Goal: Task Accomplishment & Management: Use online tool/utility

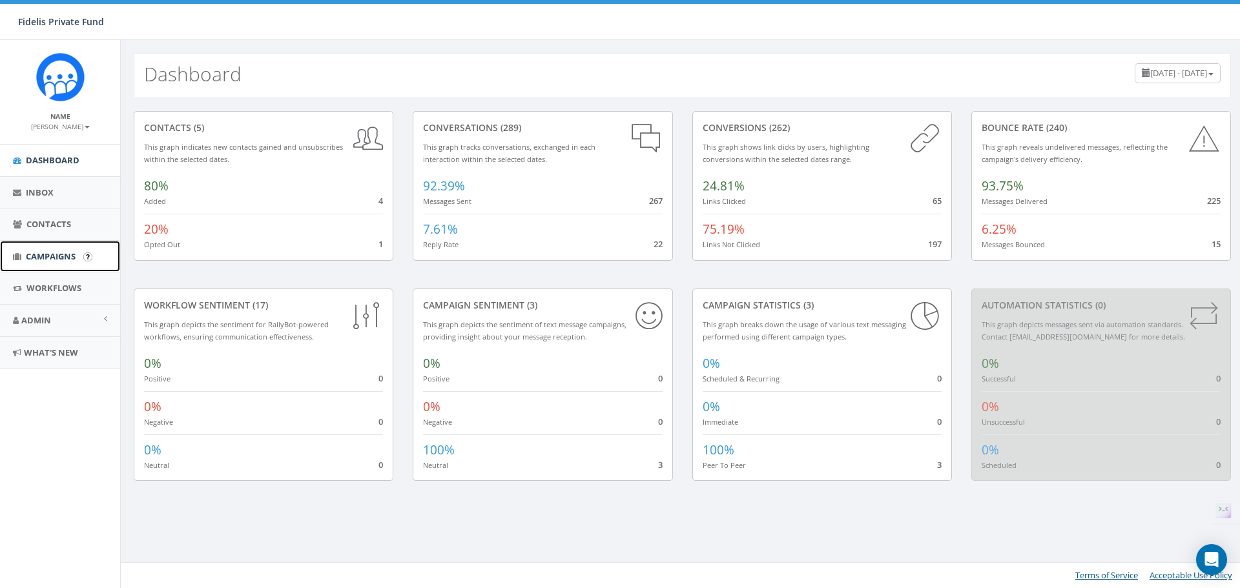
click at [49, 258] on span "Campaigns" at bounding box center [51, 257] width 50 height 12
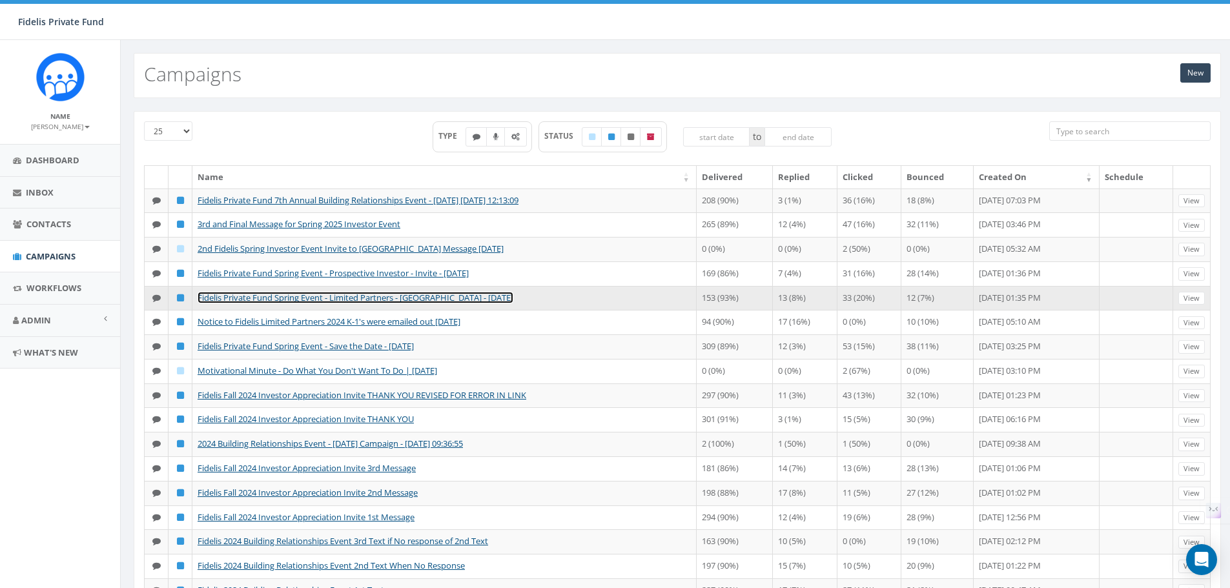
click at [371, 304] on link "Fidelis Private Fund Spring Event - Limited Partners - [GEOGRAPHIC_DATA] - [DAT…" at bounding box center [356, 298] width 316 height 12
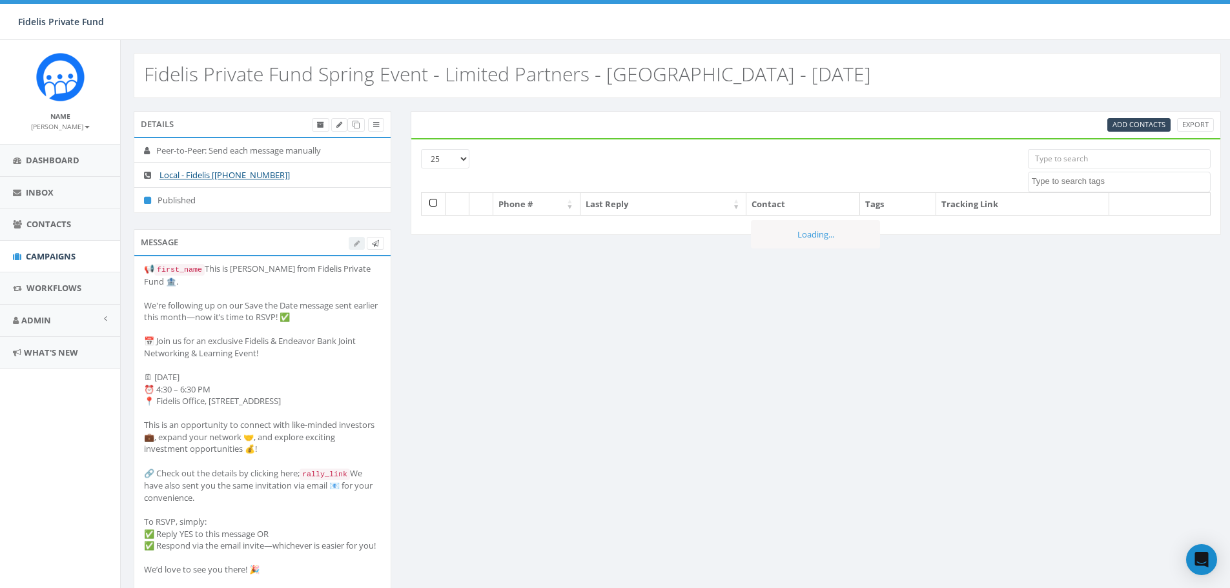
select select
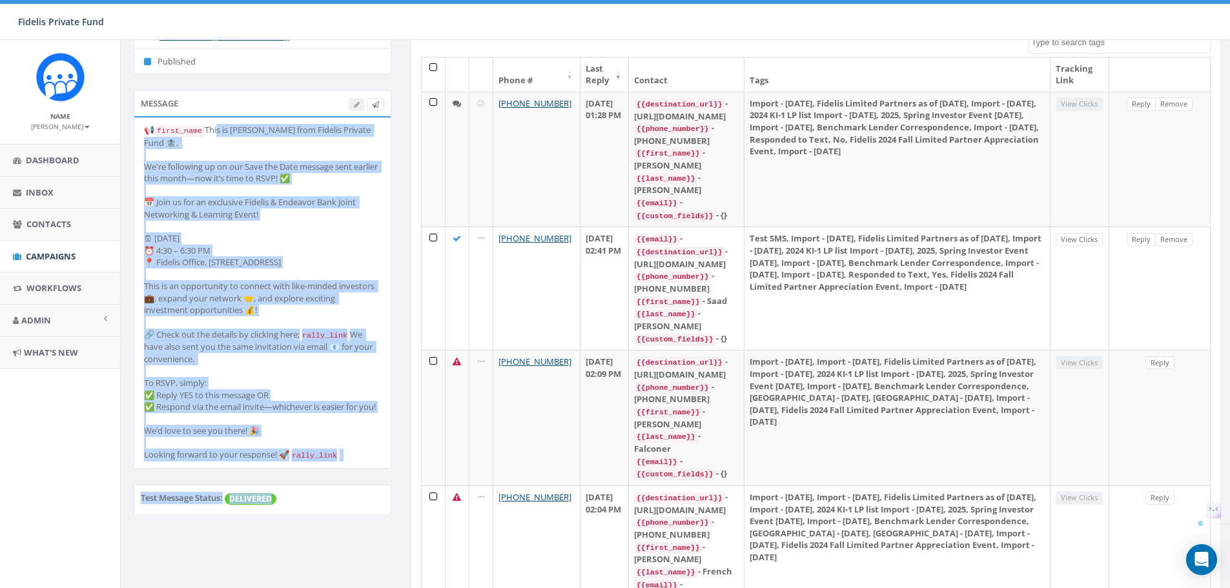
scroll to position [160, 0]
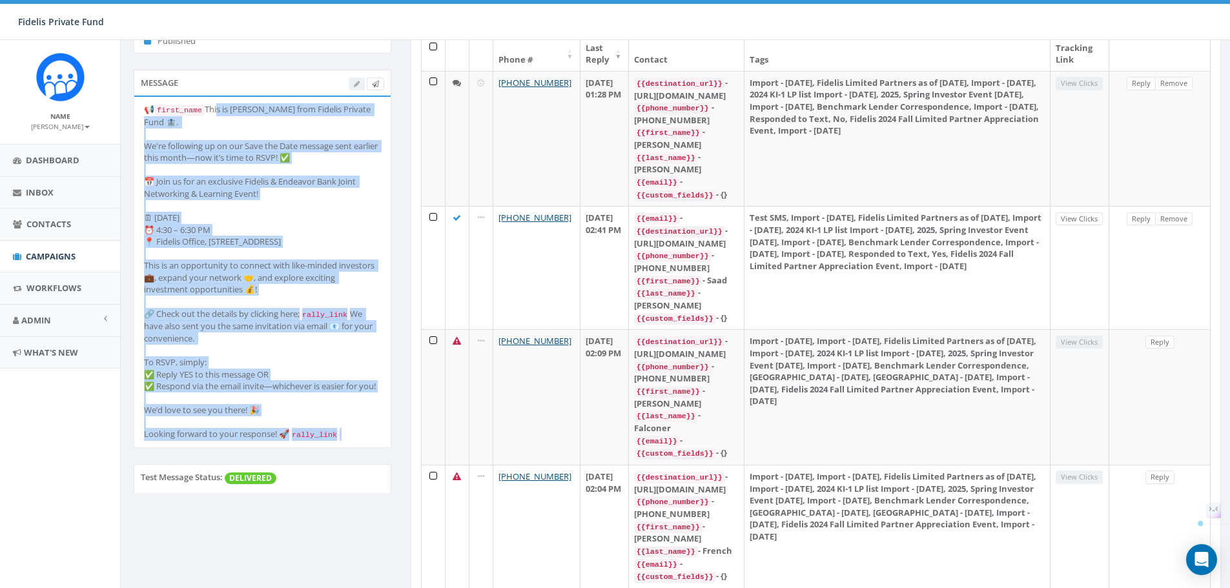
drag, startPoint x: 144, startPoint y: 293, endPoint x: 321, endPoint y: 500, distance: 272.5
click at [321, 448] on li "📢 first_name This is [PERSON_NAME] from Fidelis Private Fund 🏦. We're following…" at bounding box center [262, 272] width 256 height 351
copy div "This is John Lloyd from Fidelis Private Fund 🏦. We're following up on our Save …"
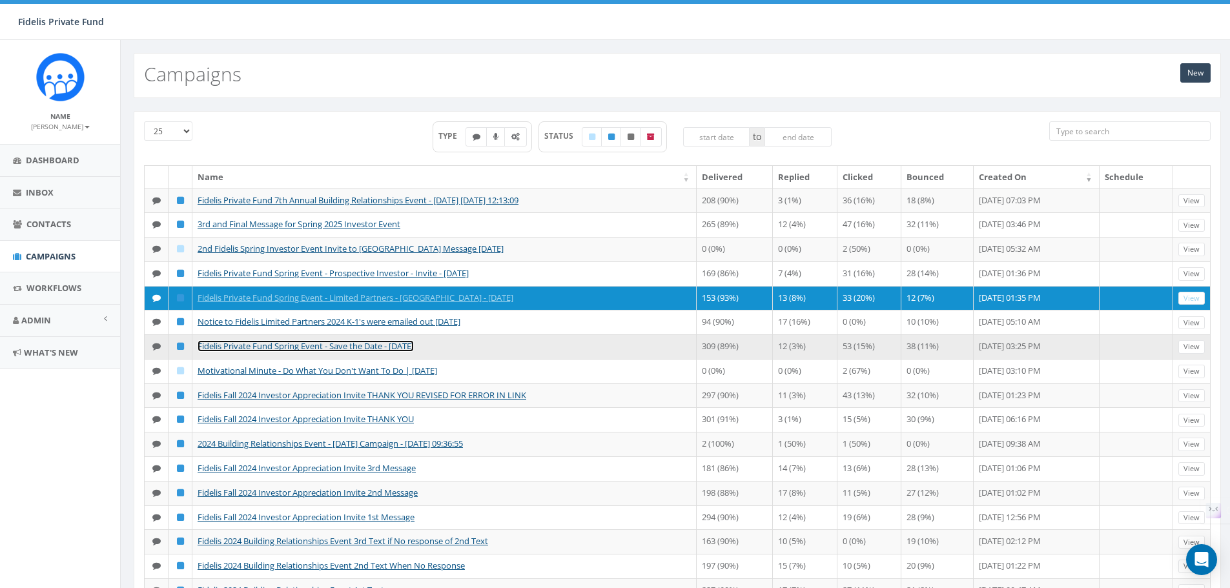
click at [314, 352] on link "Fidelis Private Fund Spring Event - Save the Date - [DATE]" at bounding box center [306, 346] width 216 height 12
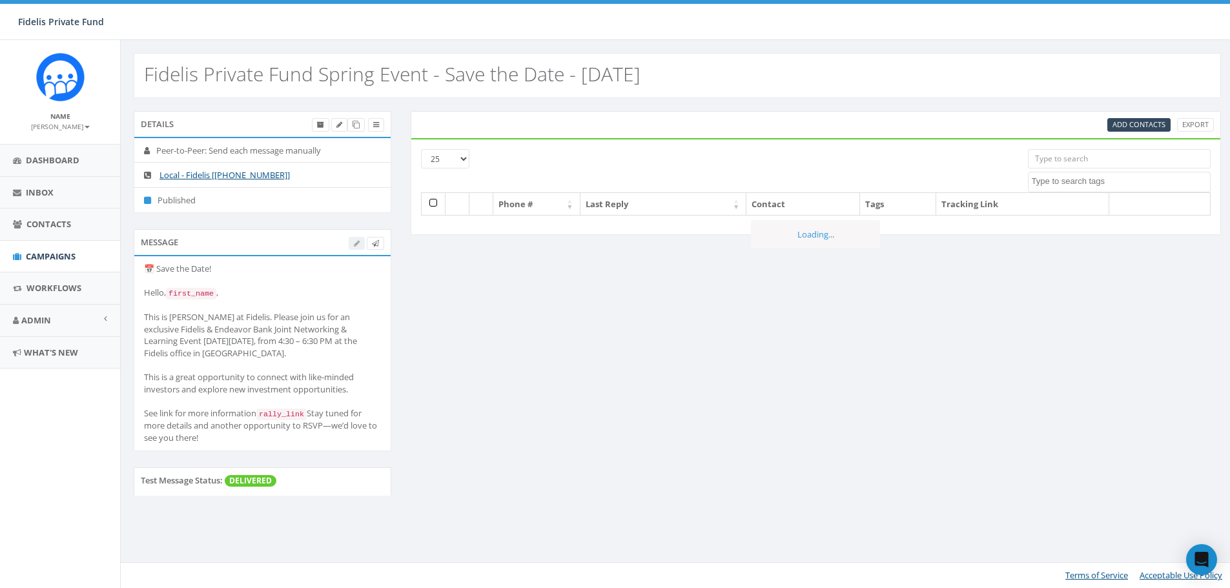
select select
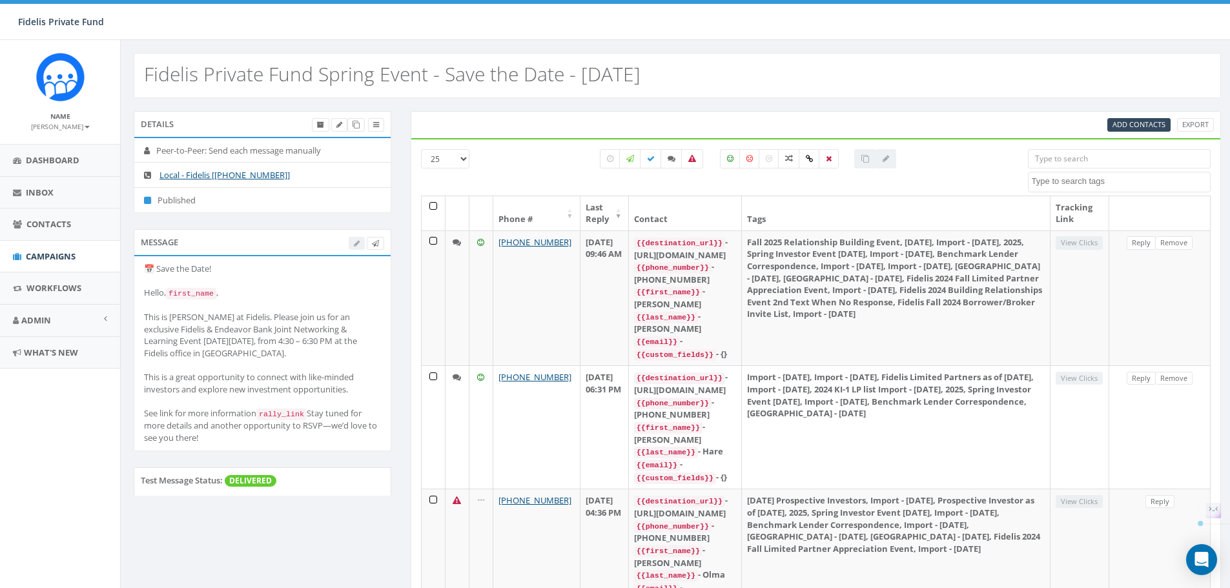
drag, startPoint x: 144, startPoint y: 296, endPoint x: 293, endPoint y: 457, distance: 219.3
click at [296, 451] on li "📅 Save the Date! Hello, first_name , This is John Lloyd at Fidelis. Please join…" at bounding box center [262, 353] width 256 height 194
copy div "ello, first_name , This is John Lloyd at Fidelis. Please join us for an exclusi…"
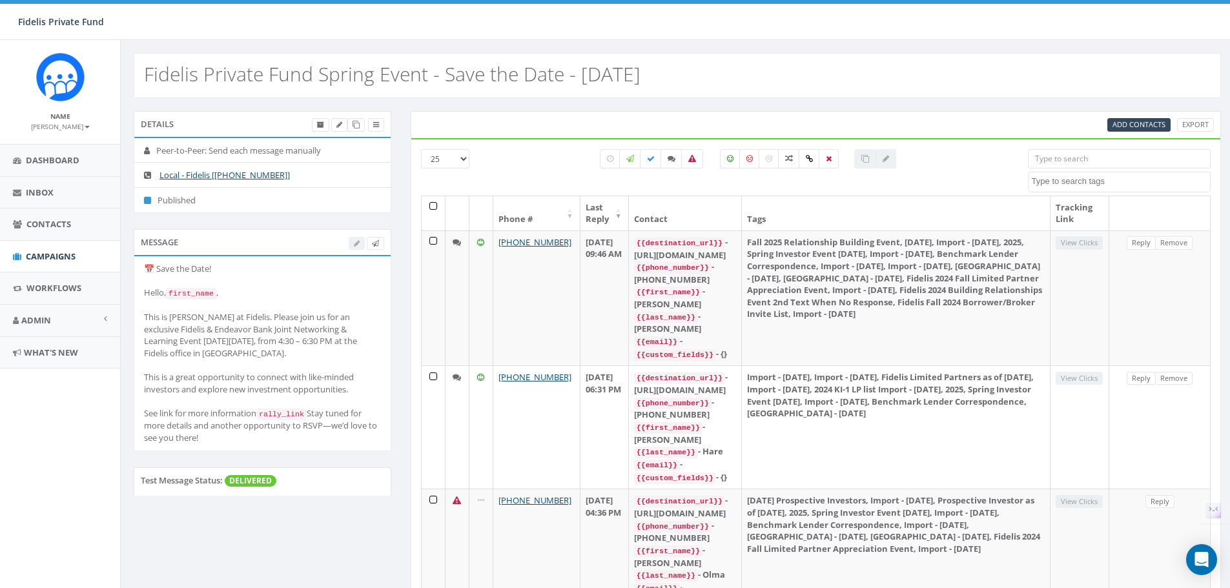
copy div "ello, first_name , This is John Lloyd at Fidelis. Please join us for an exclusi…"
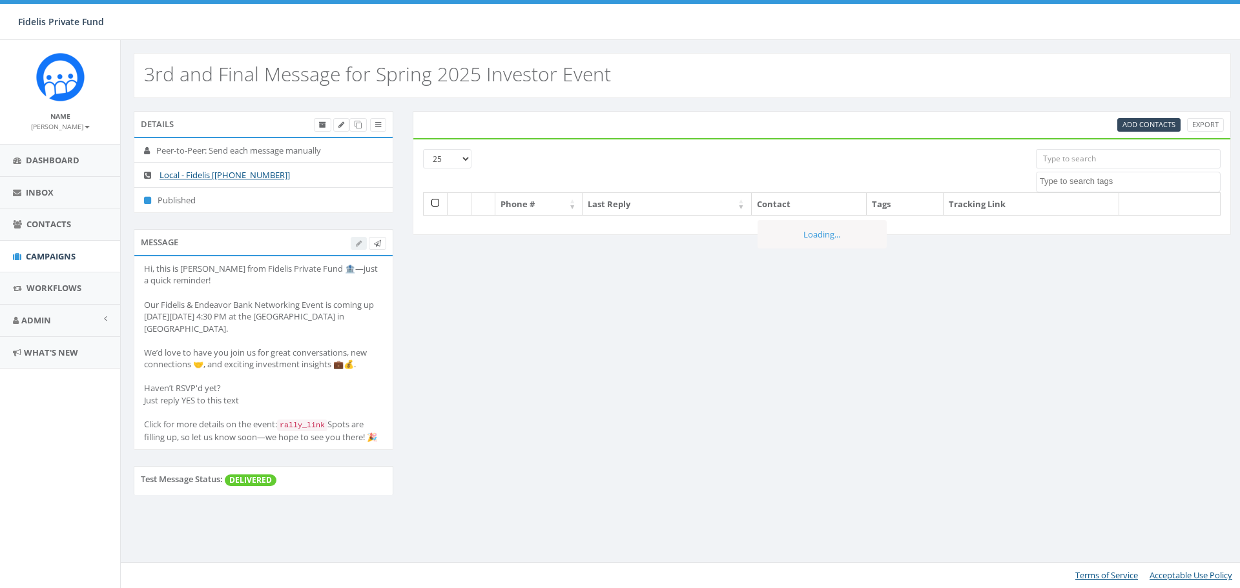
select select
